Goal: Transaction & Acquisition: Pay Bill

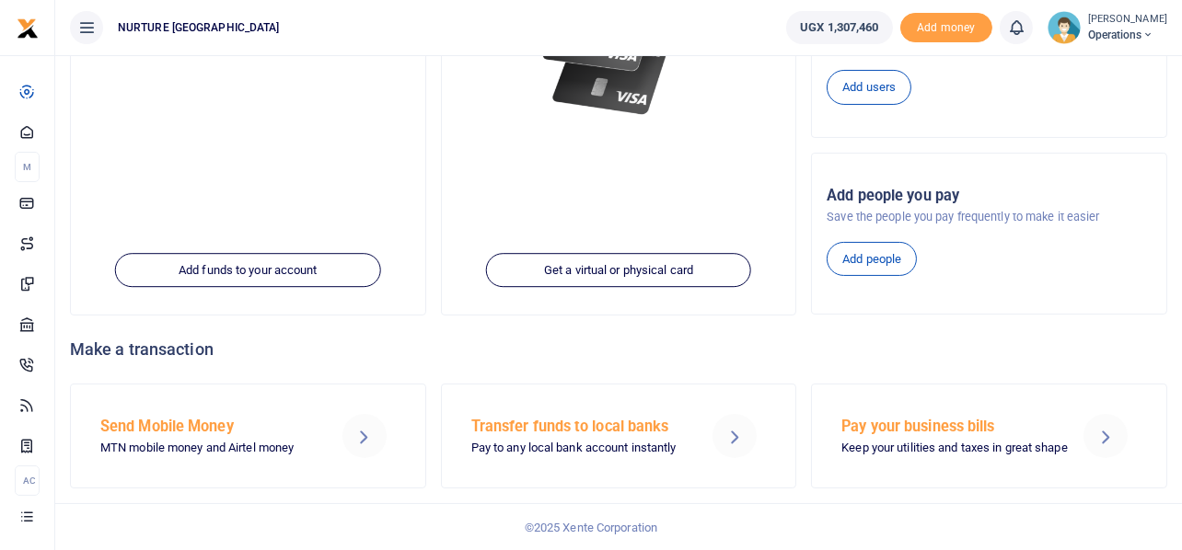
scroll to position [350, 0]
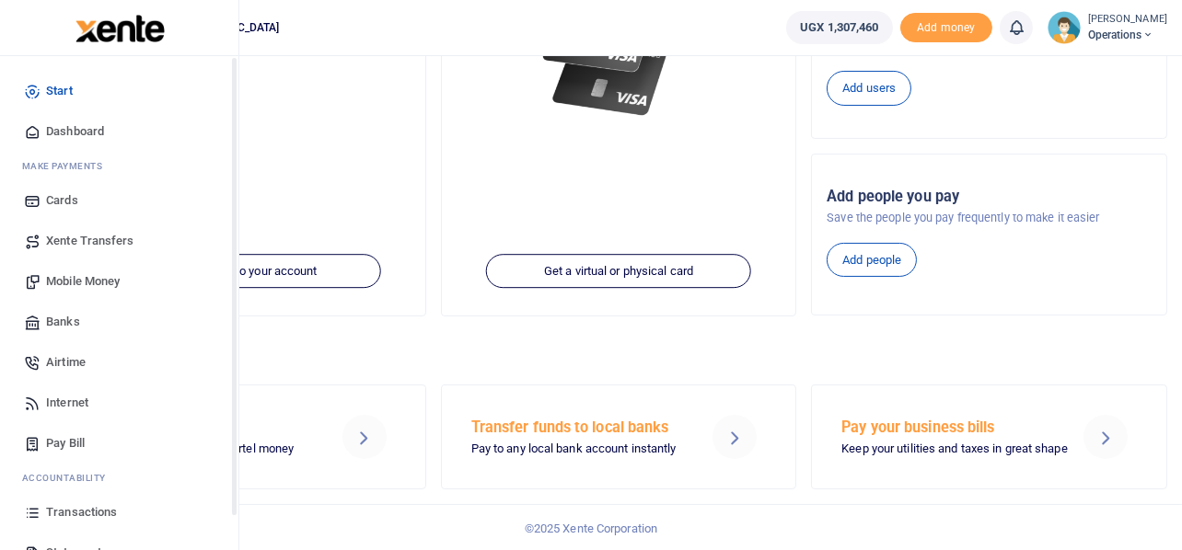
click at [6, 422] on div "Start Dashboard M ake Payments Cards Xente Transfers Mobile Money Banks Airtime…" at bounding box center [119, 356] width 238 height 601
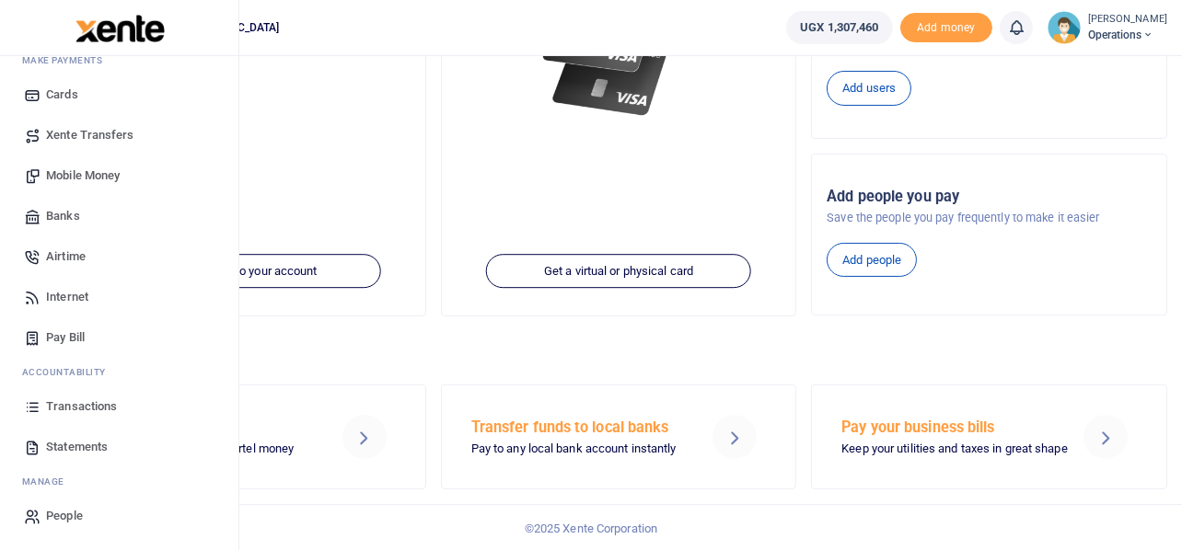
click at [85, 402] on span "Transactions" at bounding box center [81, 407] width 71 height 18
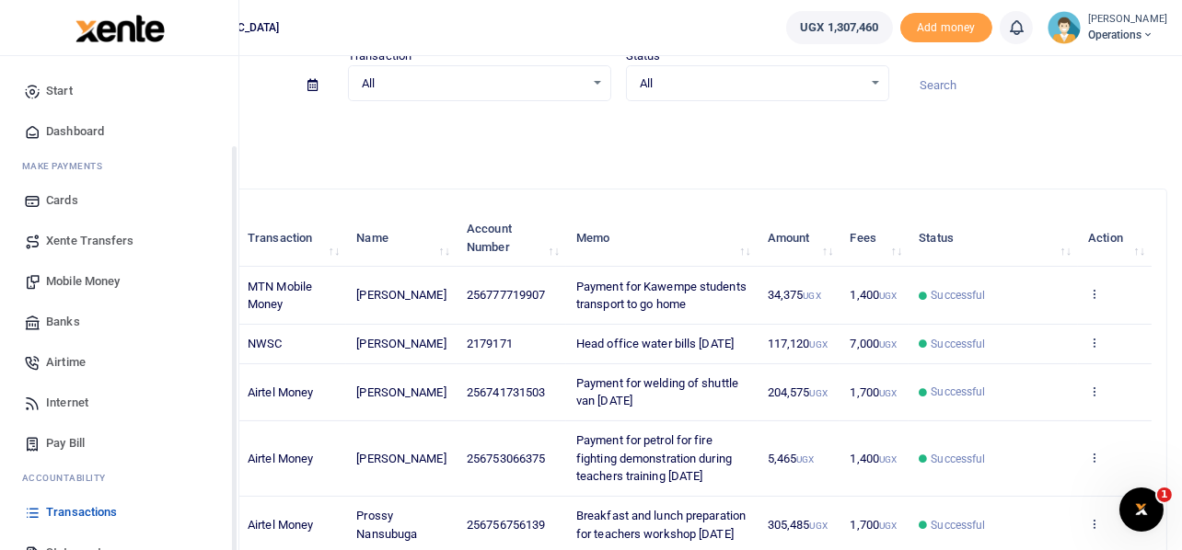
scroll to position [106, 0]
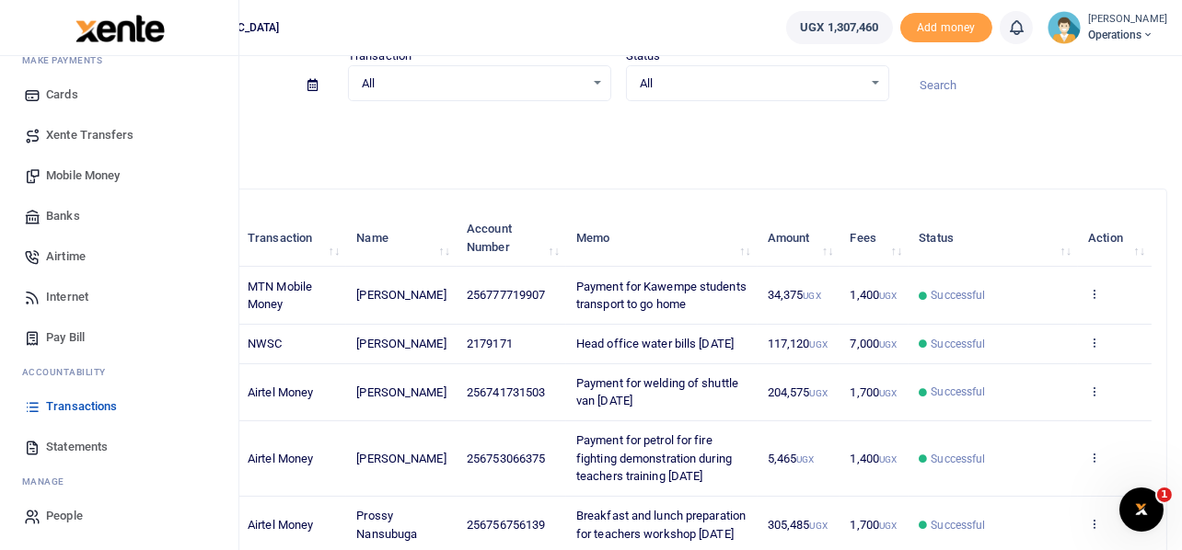
click at [74, 334] on span "Pay Bill" at bounding box center [65, 338] width 39 height 18
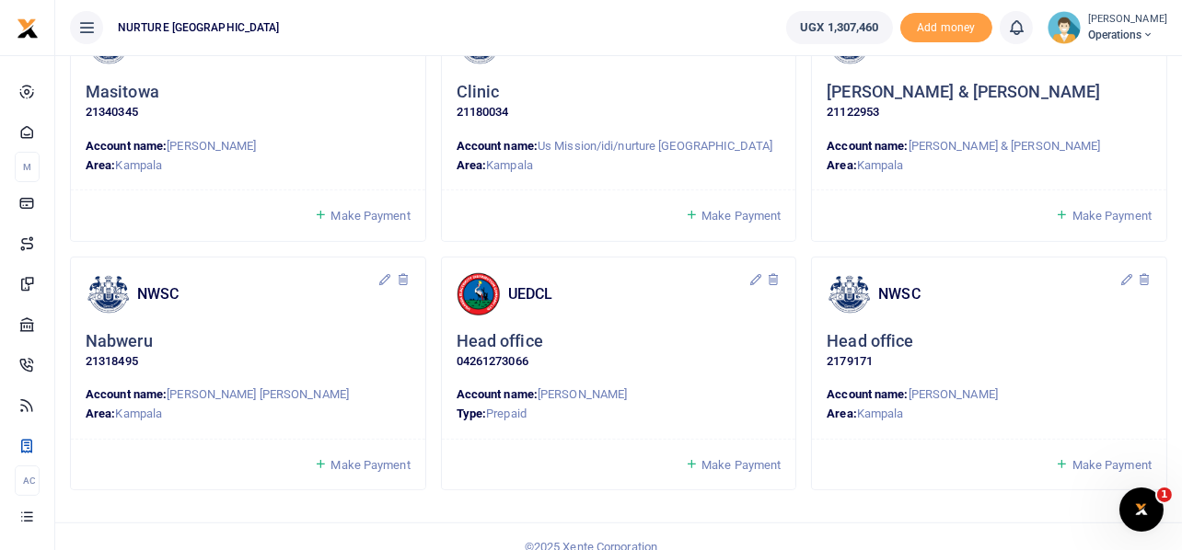
scroll to position [1584, 0]
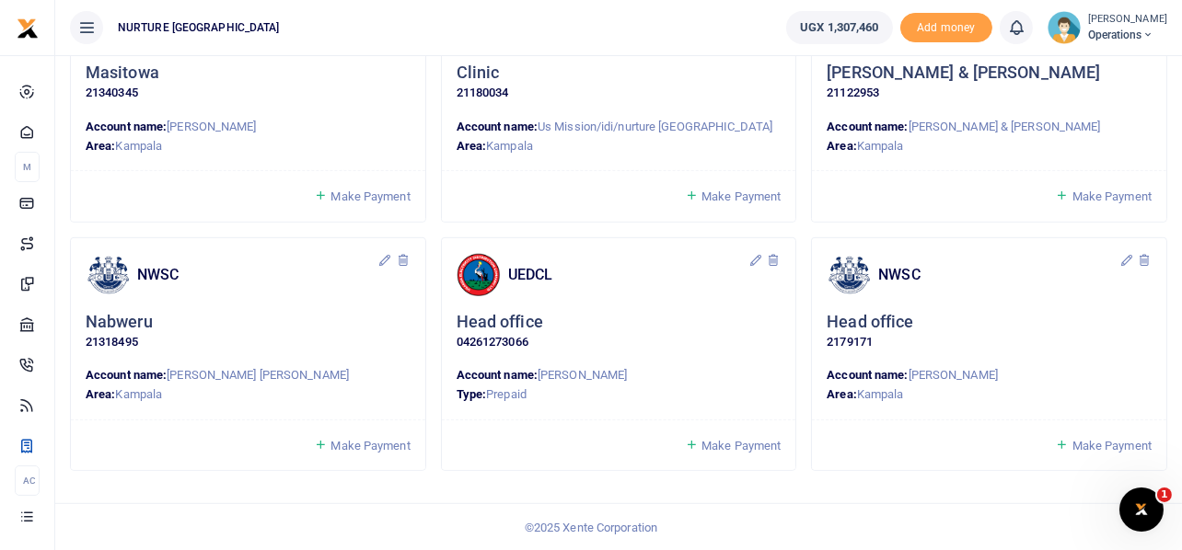
click at [351, 445] on span "Make Payment" at bounding box center [369, 446] width 79 height 14
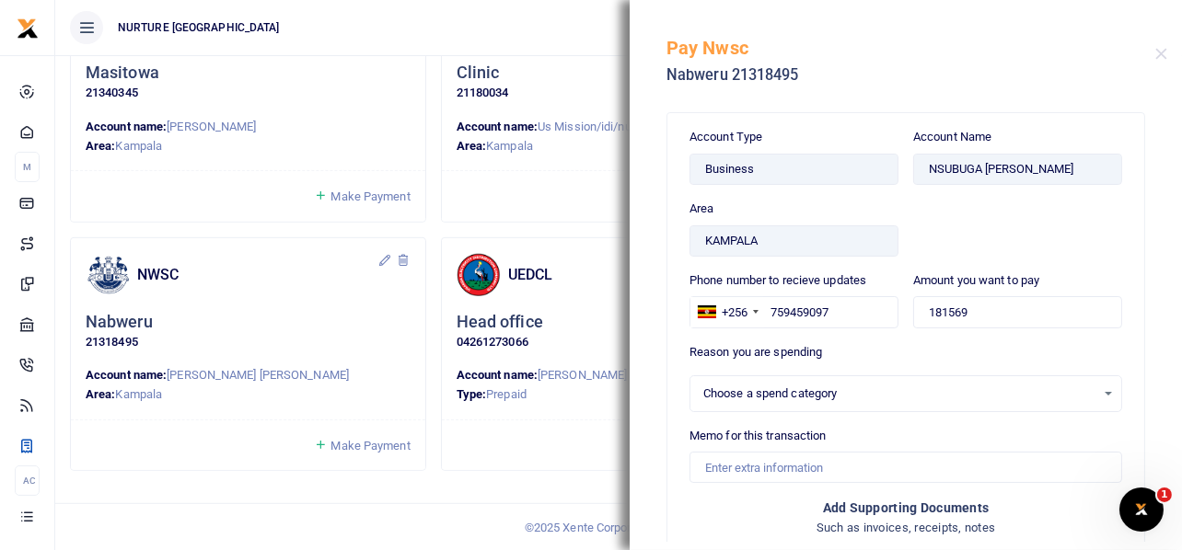
select select
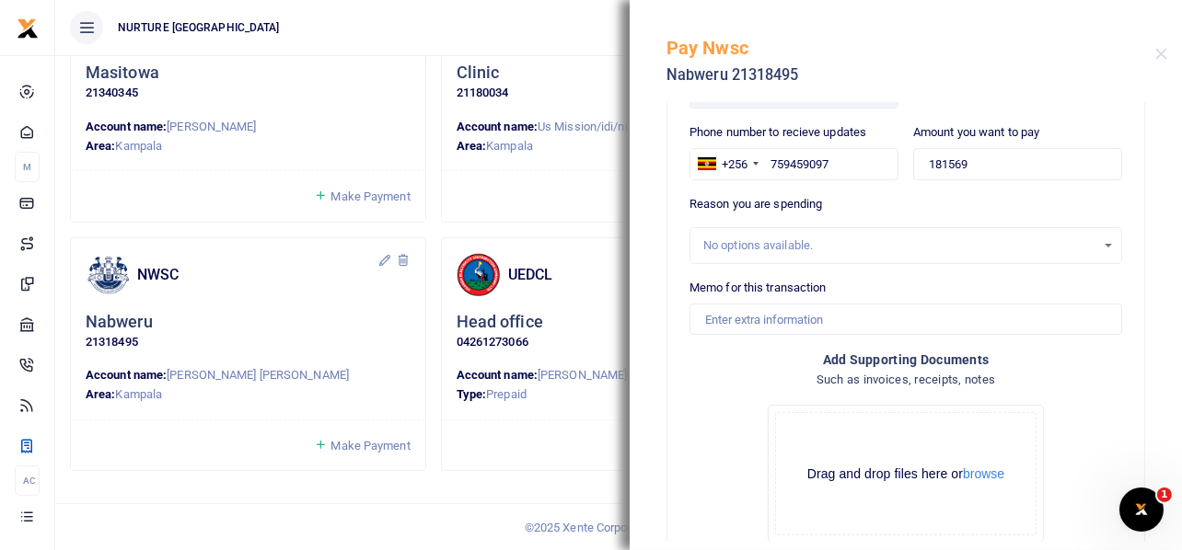
scroll to position [154, 0]
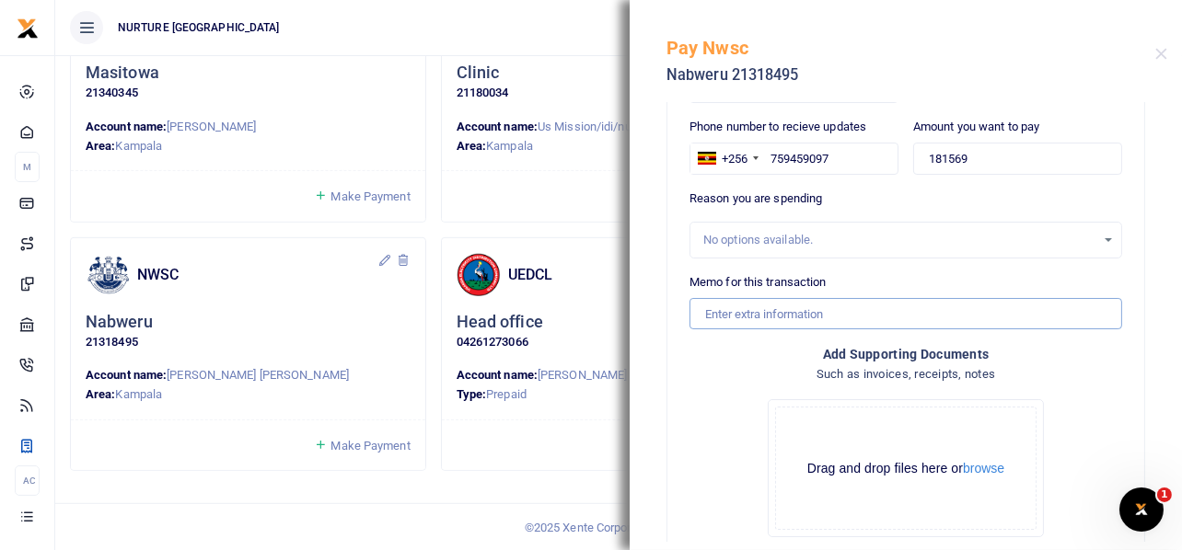
click at [830, 316] on input "Memo for this transaction" at bounding box center [905, 313] width 433 height 31
type input "P"
click at [930, 312] on input "Water bills for Urban village Masitowa May 2025" at bounding box center [905, 313] width 433 height 31
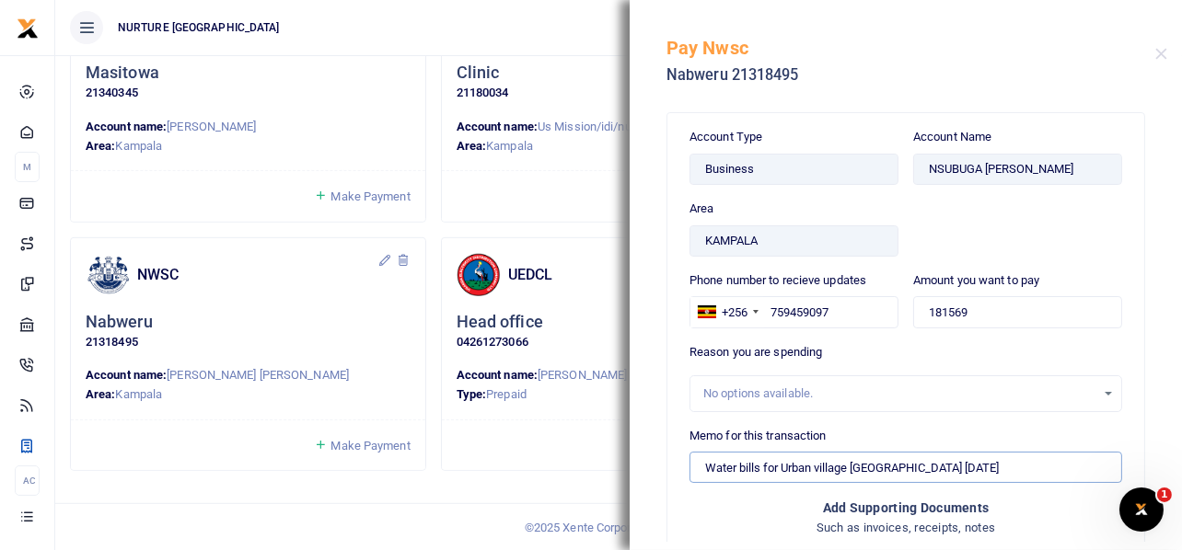
scroll to position [259, 0]
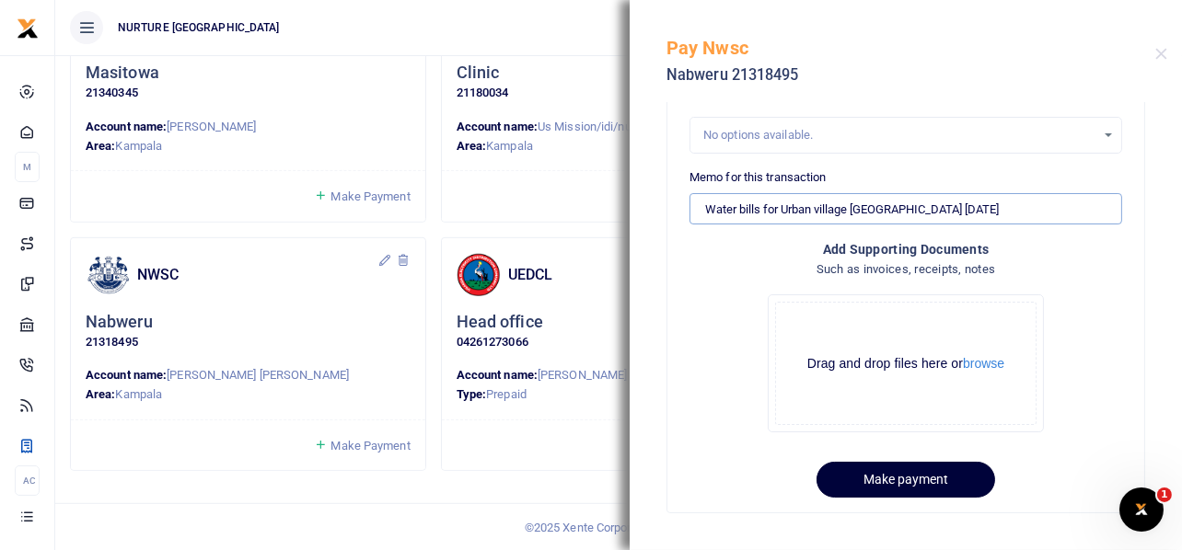
type input "Water bills for Urban village Nabweru Aug 2025"
click at [920, 478] on button "Make payment" at bounding box center [905, 480] width 179 height 36
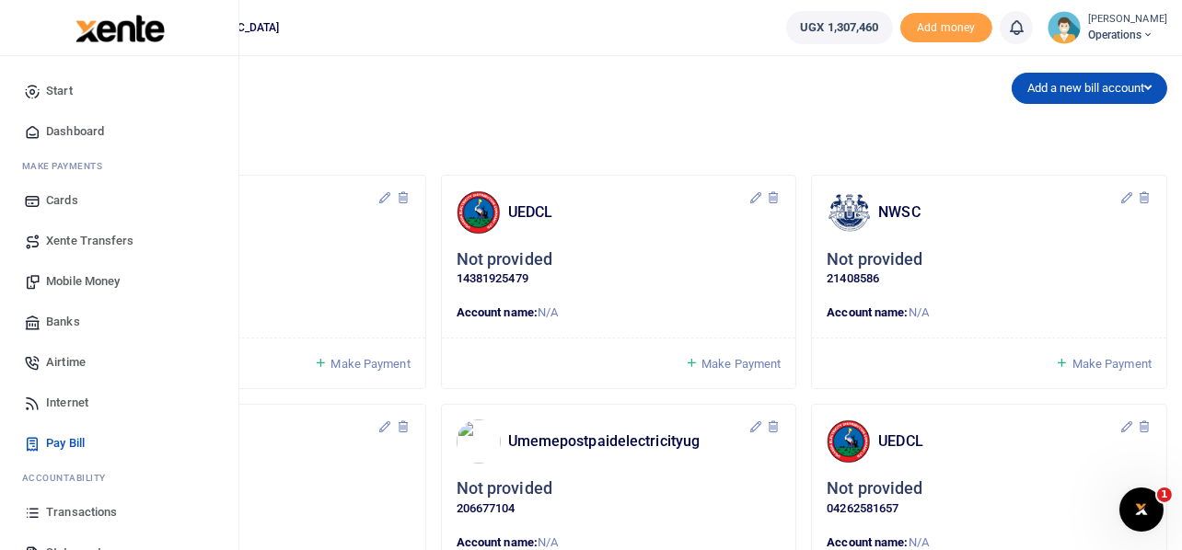
click at [82, 280] on span "Mobile Money" at bounding box center [83, 281] width 74 height 18
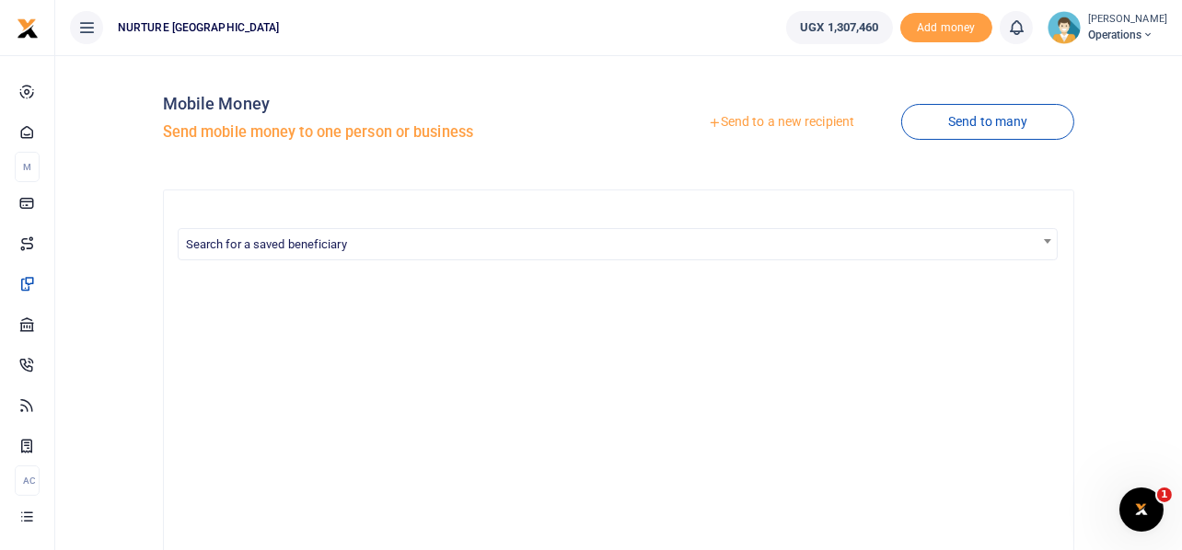
click at [794, 123] on link "Send to a new recipient" at bounding box center [781, 122] width 240 height 33
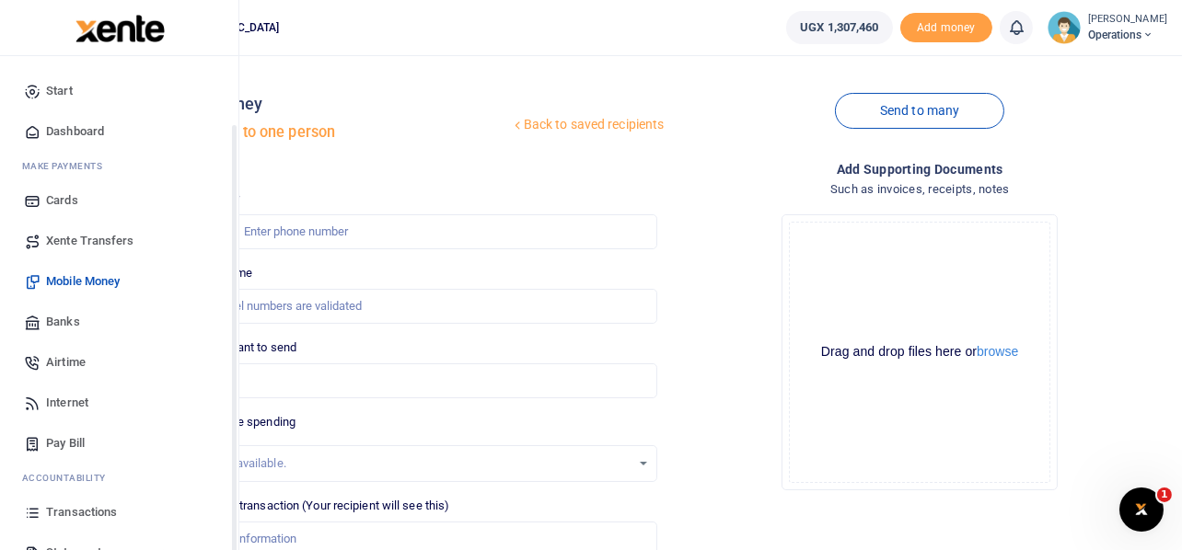
scroll to position [106, 0]
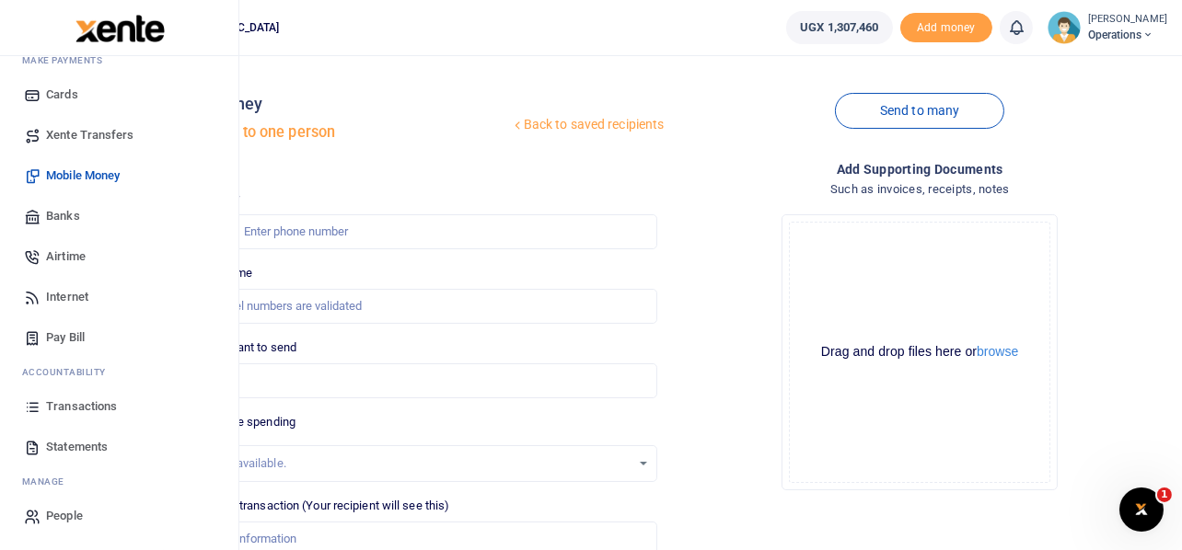
click at [87, 402] on span "Transactions" at bounding box center [81, 407] width 71 height 18
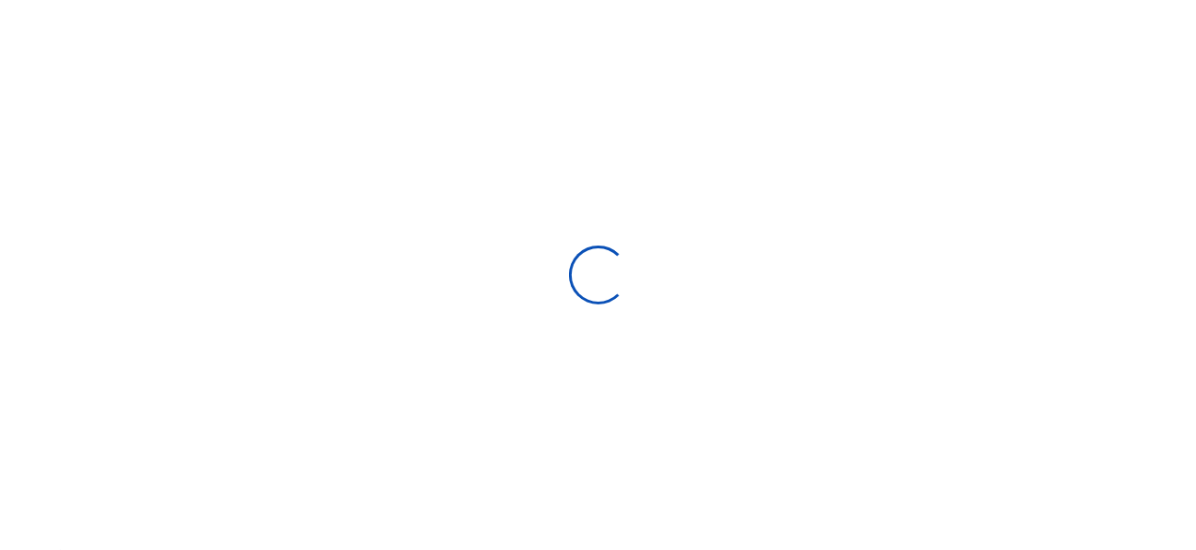
type input "[DATE] - [DATE]"
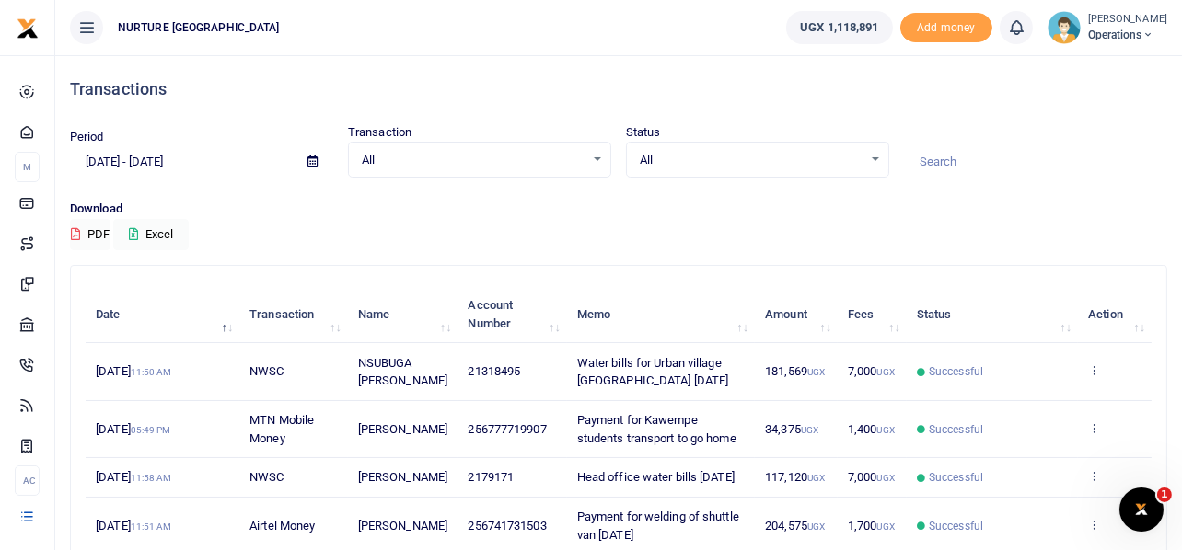
click at [269, 388] on td "NWSC" at bounding box center [293, 371] width 109 height 57
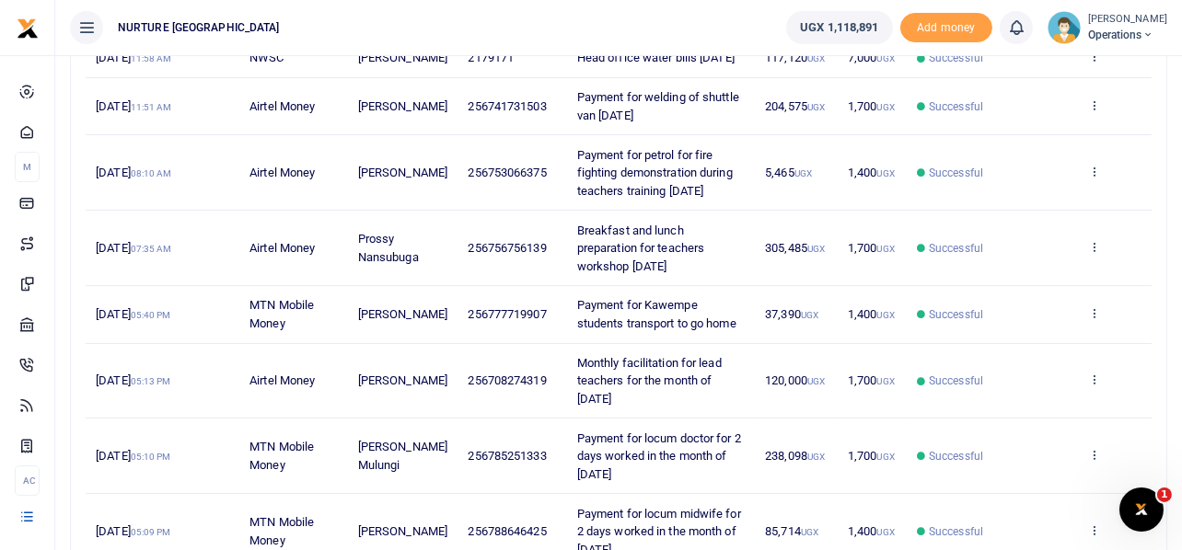
scroll to position [421, 0]
